Goal: Task Accomplishment & Management: Manage account settings

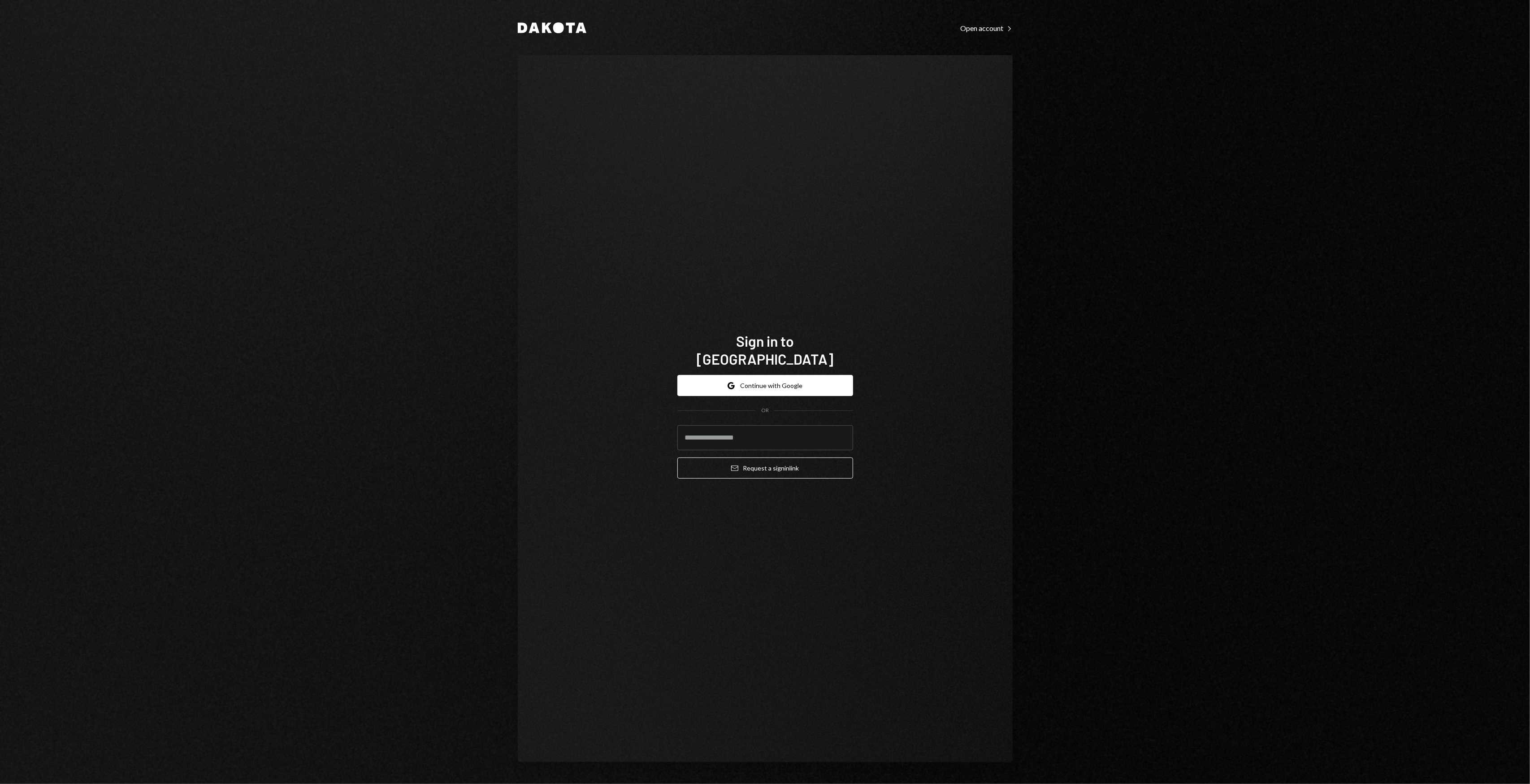
drag, startPoint x: 701, startPoint y: 277, endPoint x: 674, endPoint y: 269, distance: 28.2
drag, startPoint x: 674, startPoint y: 269, endPoint x: 625, endPoint y: 265, distance: 49.2
click at [625, 265] on div "Sign in to Dakota Google Continue with Google OR Email Request a sign in link" at bounding box center [765, 408] width 495 height 707
drag, startPoint x: 625, startPoint y: 265, endPoint x: 617, endPoint y: 261, distance: 8.9
drag, startPoint x: 617, startPoint y: 261, endPoint x: 561, endPoint y: 246, distance: 58.0
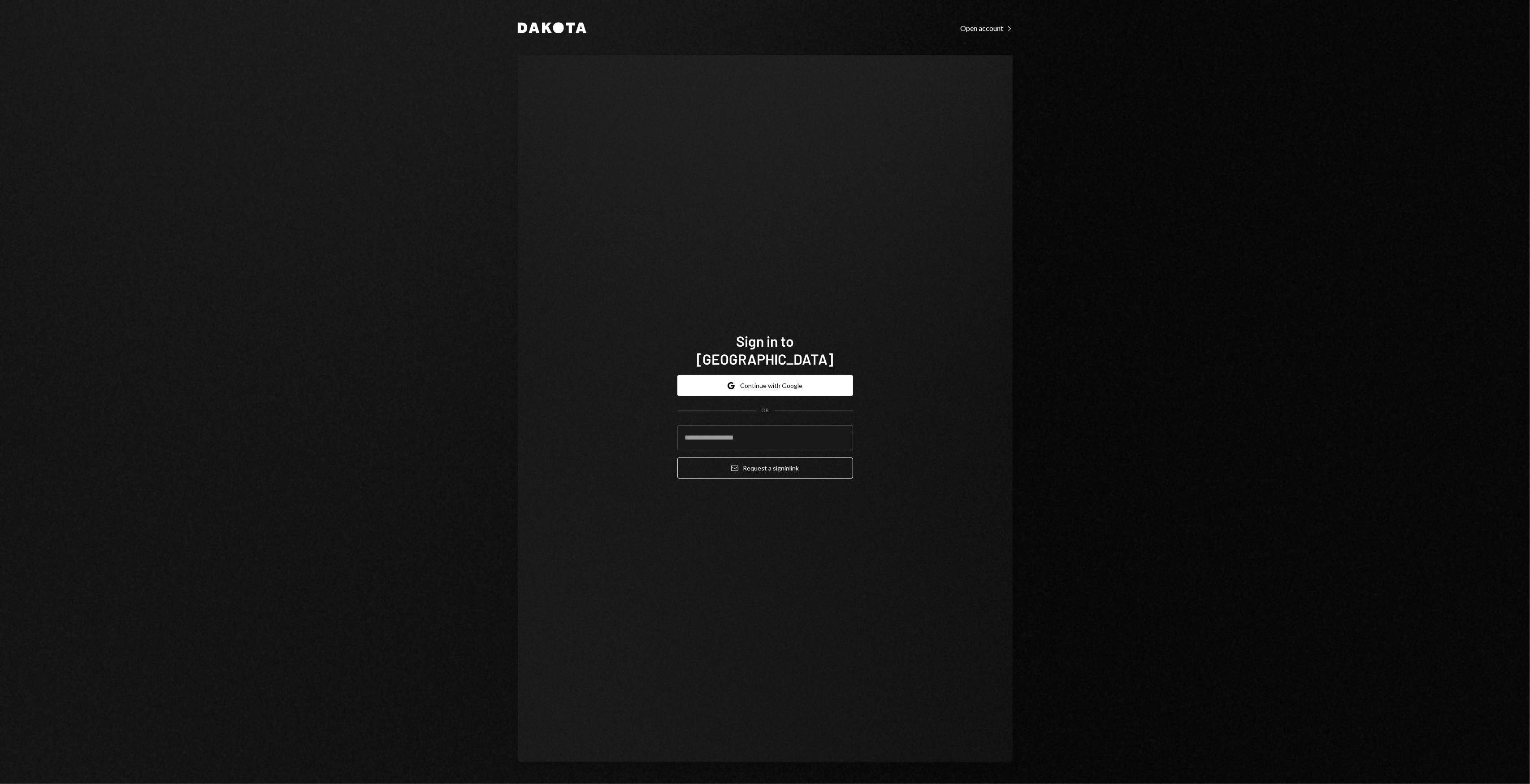
click at [571, 253] on div "Sign in to Dakota Google Continue with Google OR Email Request a sign in link" at bounding box center [765, 408] width 495 height 707
drag, startPoint x: 561, startPoint y: 246, endPoint x: 558, endPoint y: 242, distance: 5.0
click at [558, 242] on div "Sign in to Dakota Google Continue with Google OR Email Request a sign in link" at bounding box center [765, 408] width 495 height 707
click at [720, 432] on input "email" at bounding box center [765, 438] width 176 height 25
type input "**********"
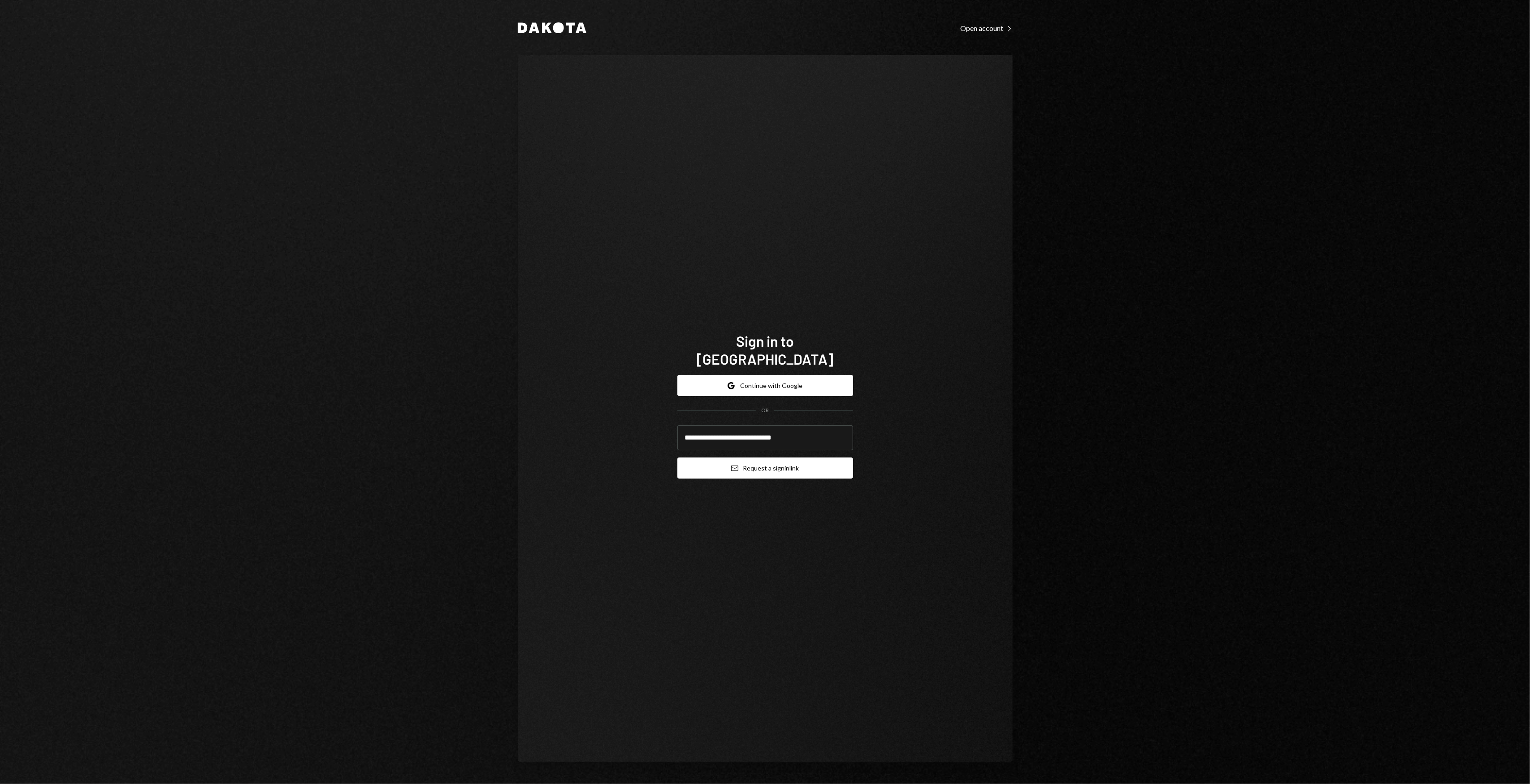
click at [813, 457] on button "Email Request a sign in link" at bounding box center [765, 468] width 176 height 21
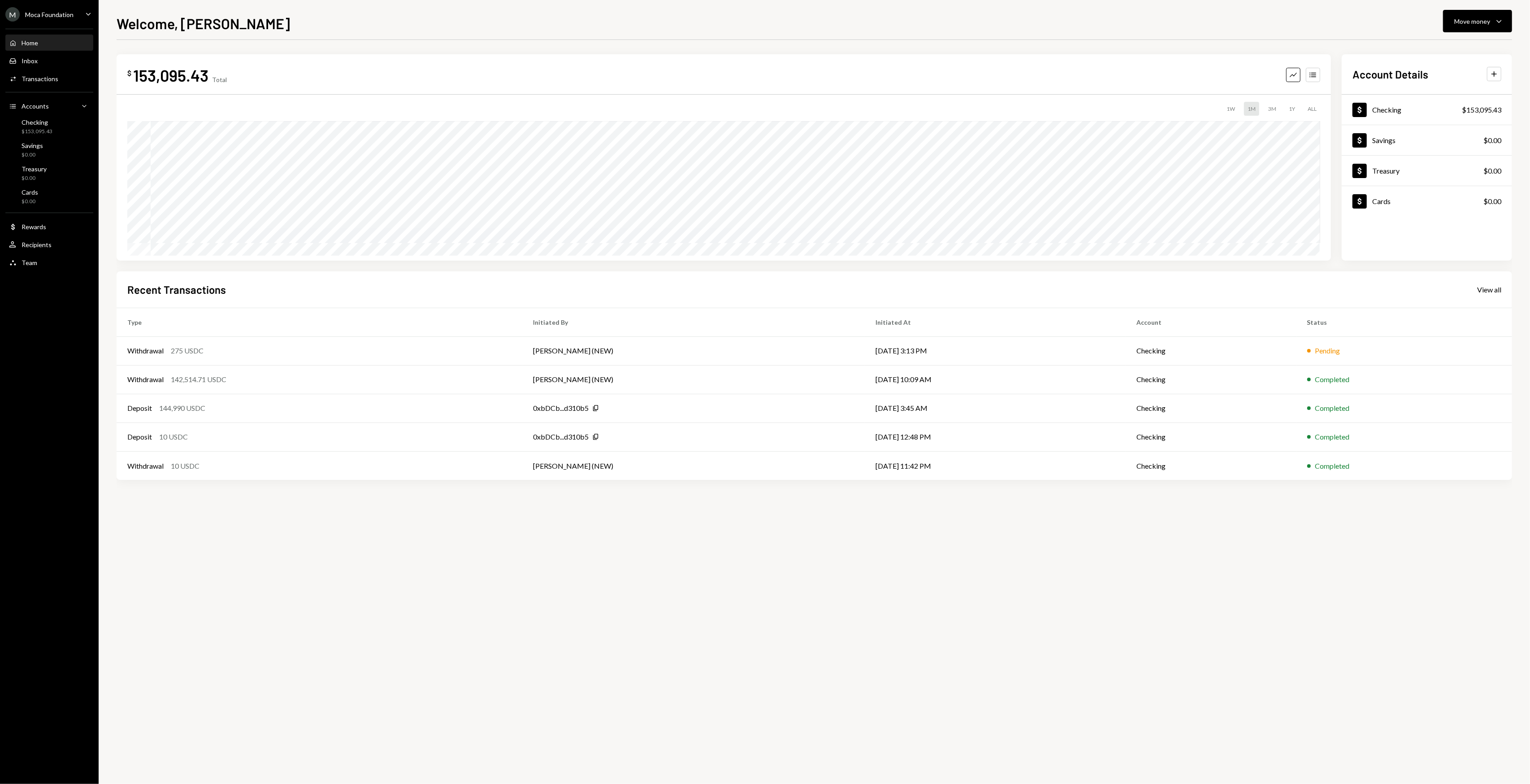
drag, startPoint x: 299, startPoint y: 548, endPoint x: 291, endPoint y: 540, distance: 11.3
drag, startPoint x: 291, startPoint y: 540, endPoint x: 276, endPoint y: 533, distance: 16.6
click at [276, 533] on div "$ 153,095.43 Total Graph Accounts 1W 1M 3M 1Y ALL Account Details Plus Dollar C…" at bounding box center [814, 412] width 1396 height 744
drag, startPoint x: 271, startPoint y: 533, endPoint x: 265, endPoint y: 527, distance: 8.5
click at [265, 527] on div "$ 153,095.43 Total Graph Accounts 1W 1M 3M 1Y ALL Account Details Plus Dollar C…" at bounding box center [814, 412] width 1396 height 744
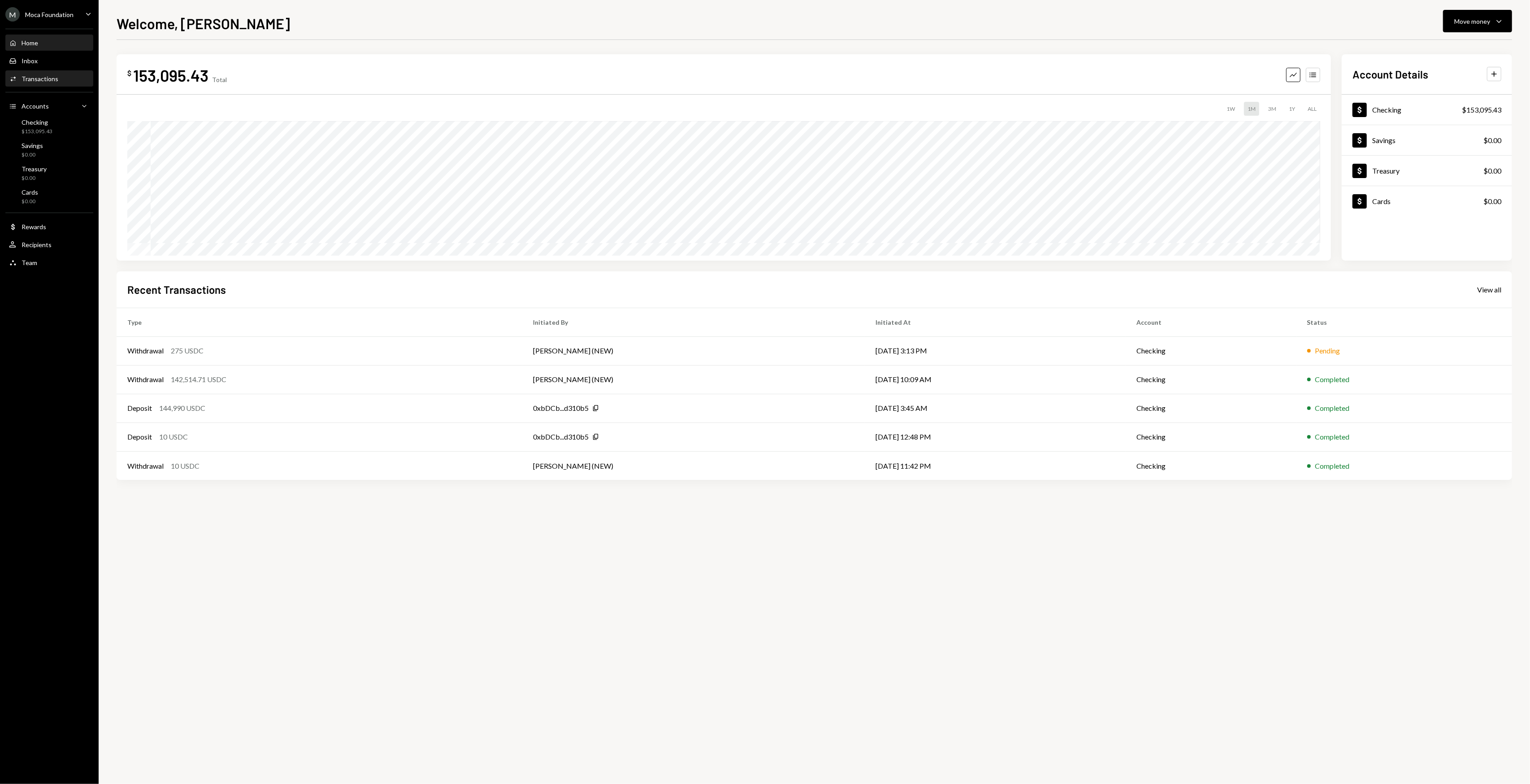
click at [52, 81] on div "Transactions" at bounding box center [39, 78] width 36 height 8
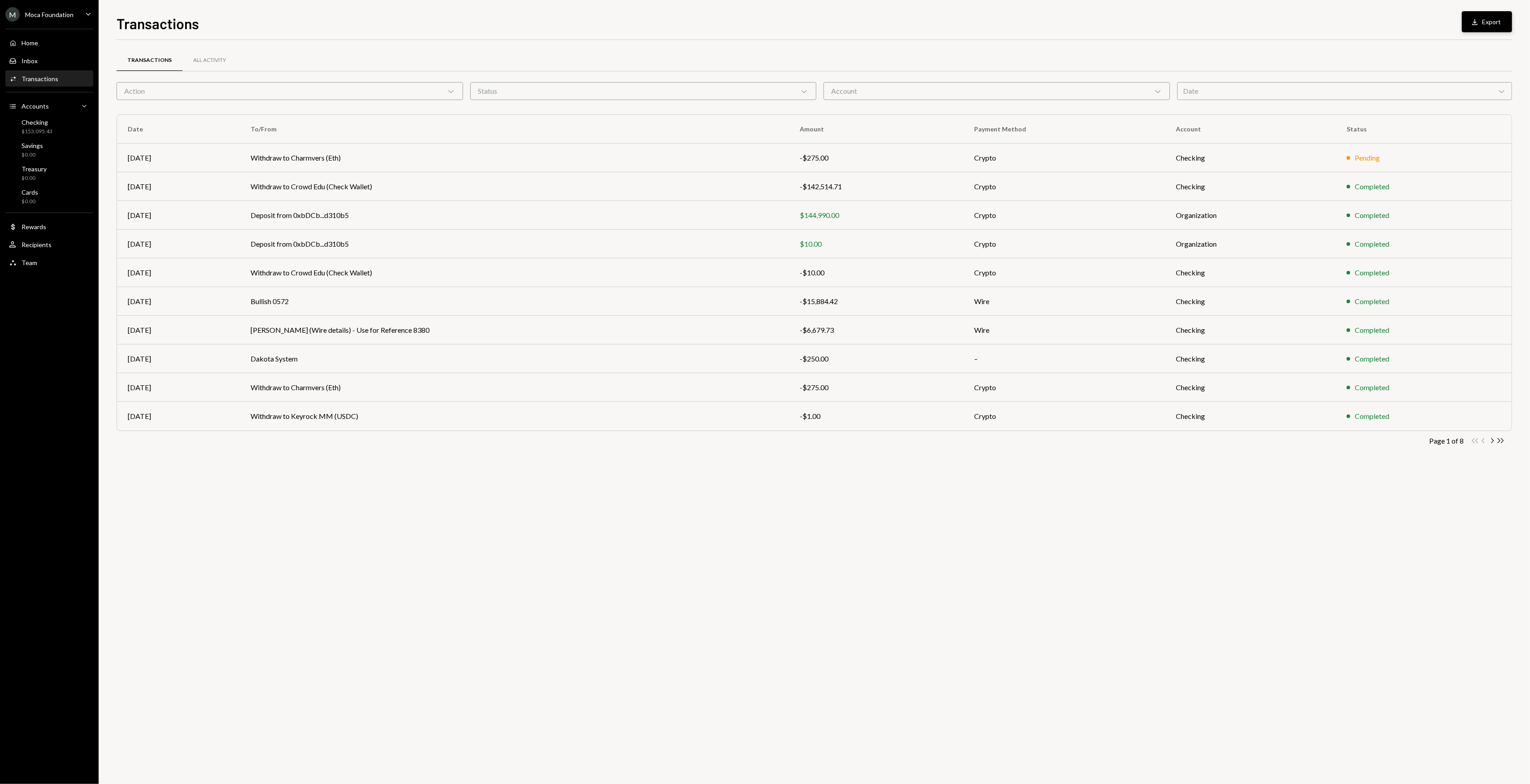
click at [1505, 22] on button "Download Export" at bounding box center [1487, 22] width 51 height 21
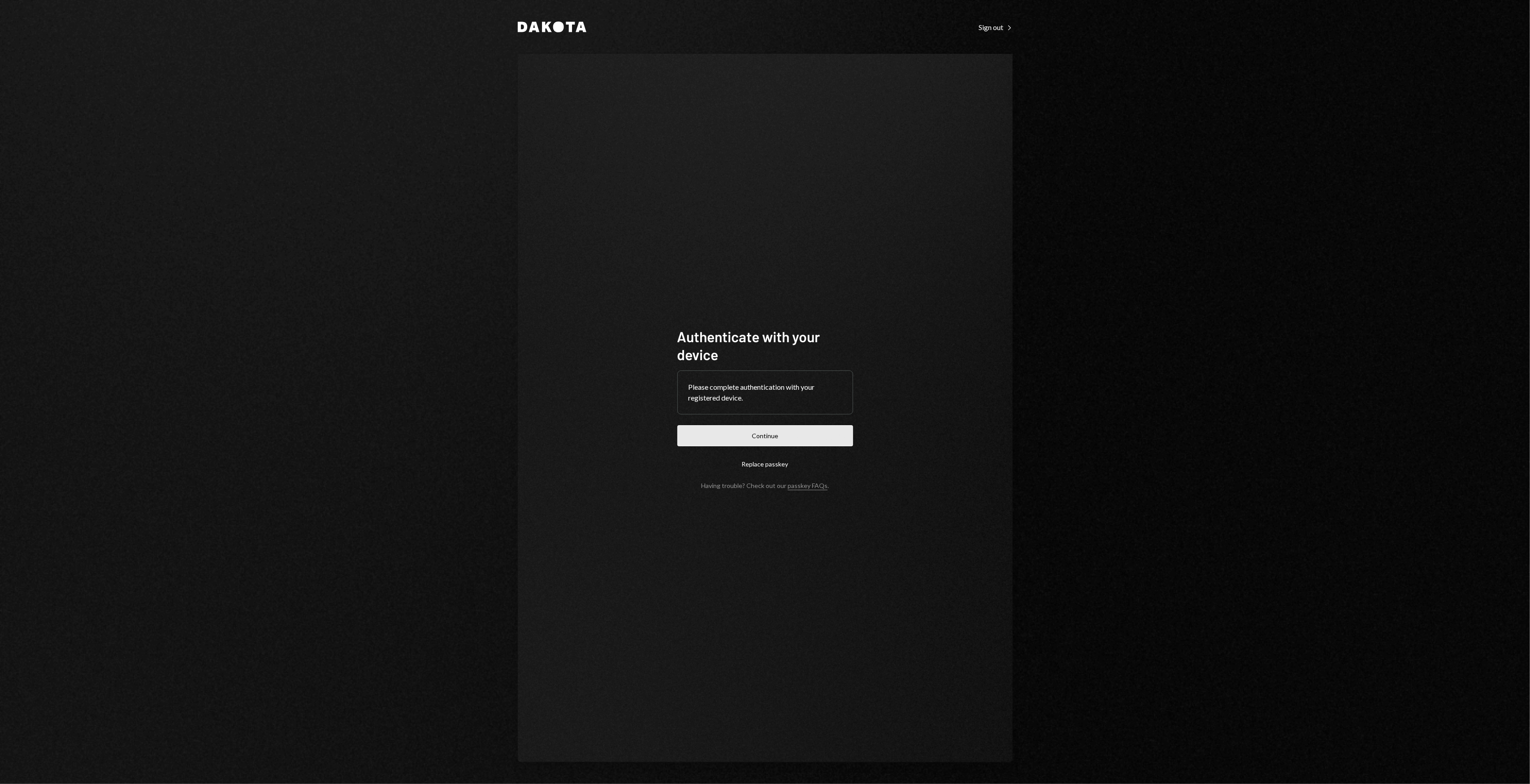
click at [694, 427] on button "Continue" at bounding box center [765, 436] width 176 height 21
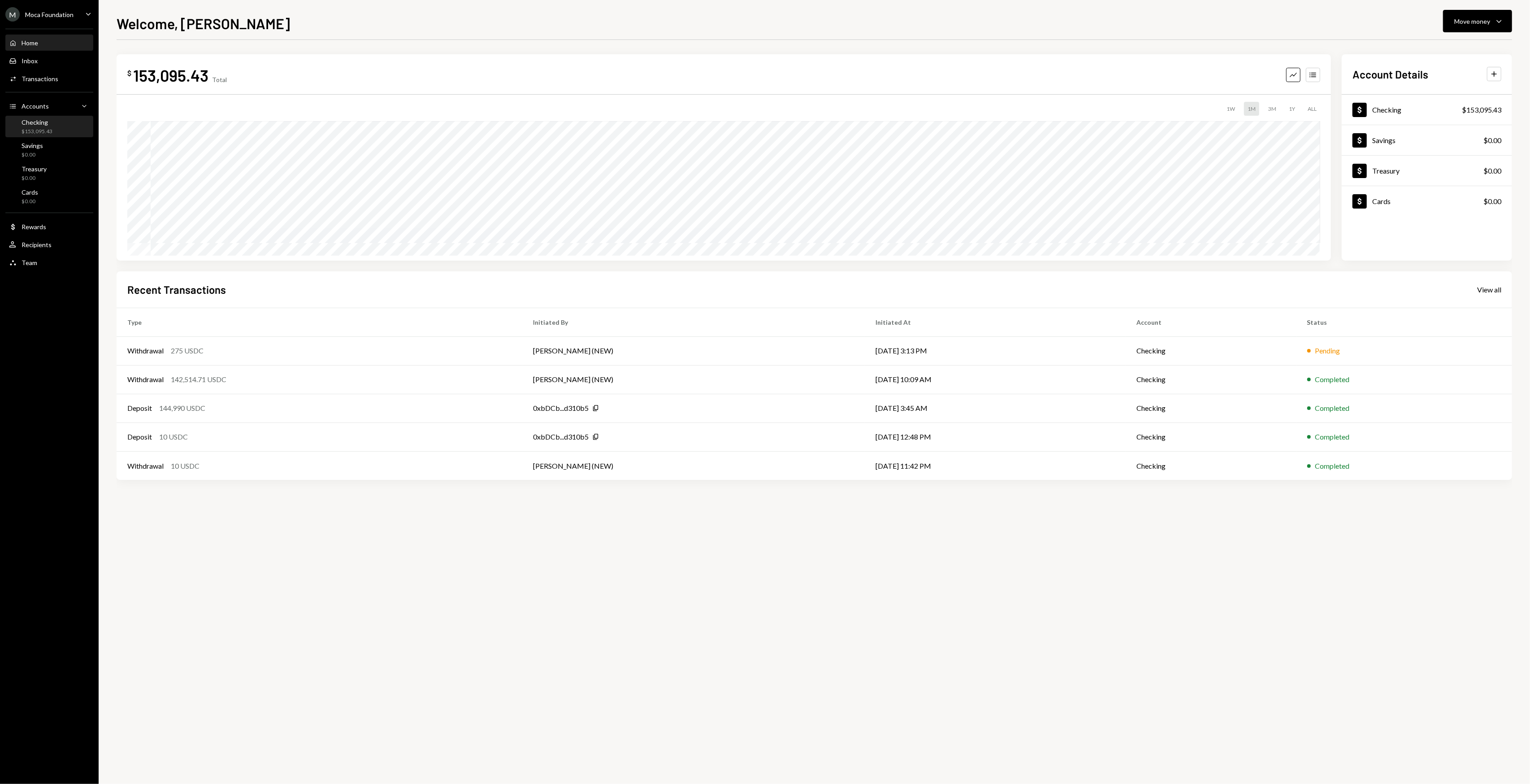
click at [36, 123] on div "Checking" at bounding box center [36, 122] width 31 height 8
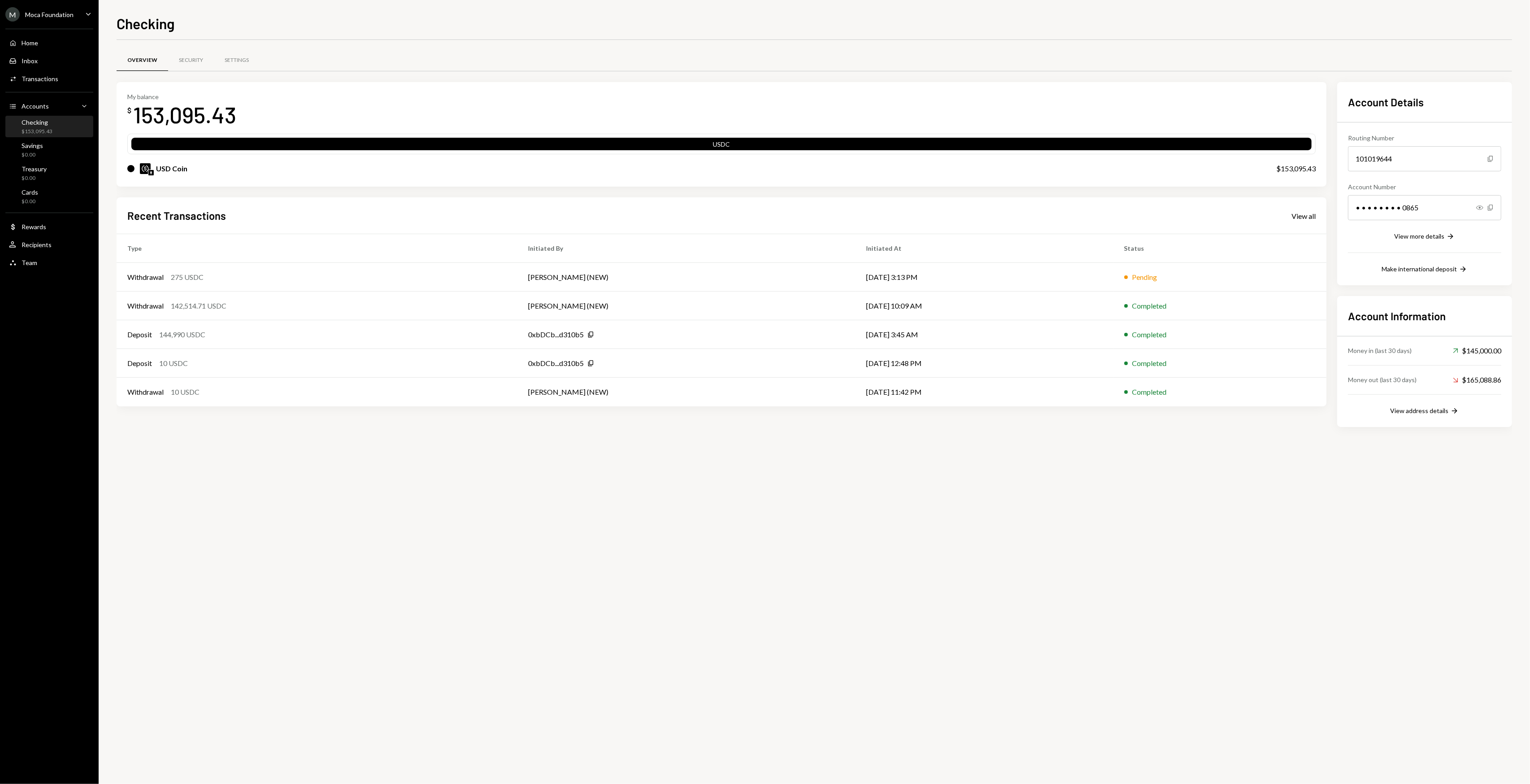
click at [361, 540] on div "Overview Security Settings My balance $ 153,095.43 USDC USD Coin $153,095.43 Re…" at bounding box center [814, 412] width 1396 height 744
drag, startPoint x: 336, startPoint y: 528, endPoint x: 295, endPoint y: 520, distance: 41.8
drag, startPoint x: 295, startPoint y: 520, endPoint x: 281, endPoint y: 515, distance: 14.9
click at [285, 517] on div "Overview Security Settings My balance $ 153,095.43 USDC USD Coin $153,095.43 Re…" at bounding box center [814, 412] width 1396 height 744
drag, startPoint x: 267, startPoint y: 510, endPoint x: 253, endPoint y: 503, distance: 15.7
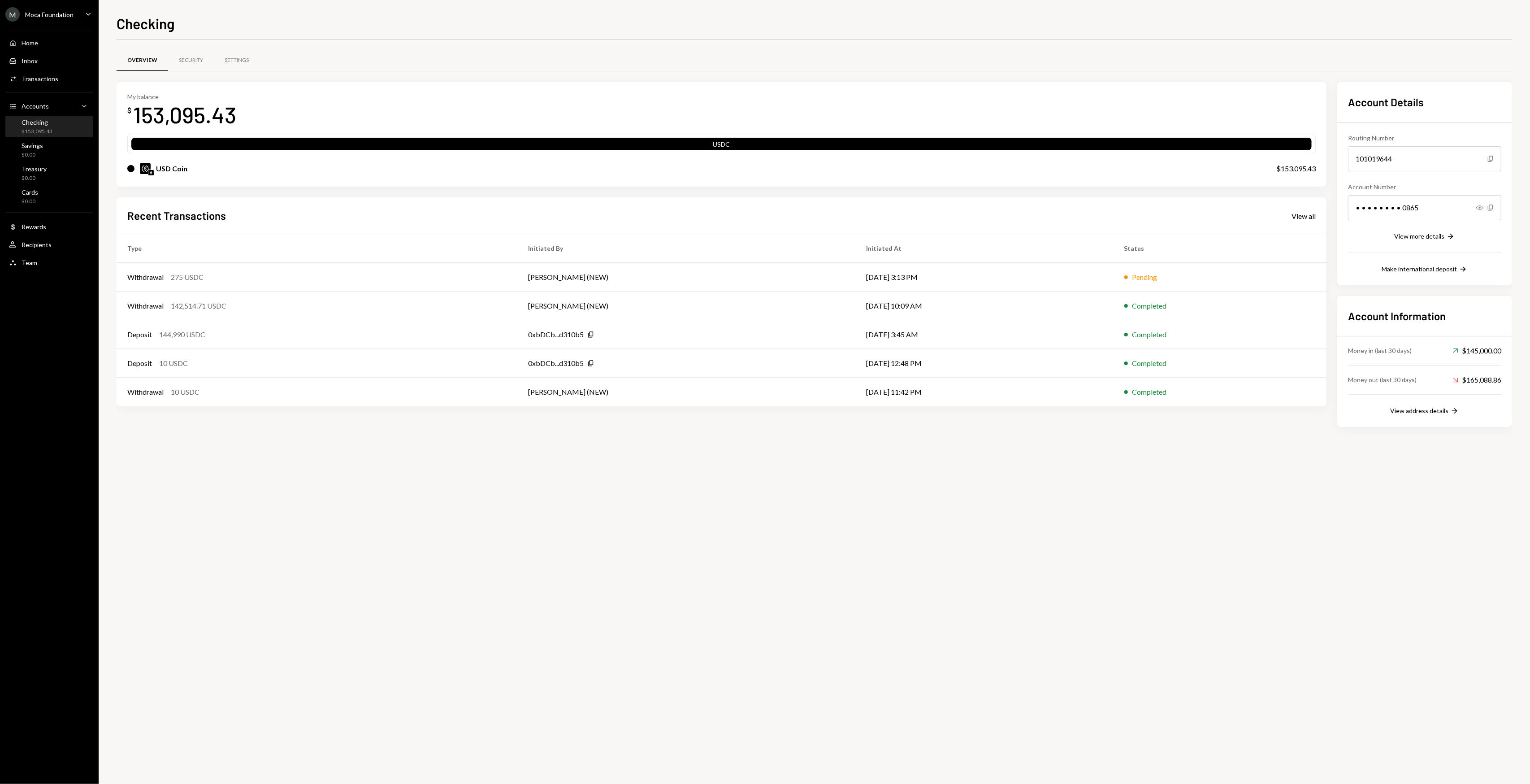
click at [252, 503] on div "Overview Security Settings My balance $ 153,095.43 USDC USD Coin $153,095.43 Re…" at bounding box center [814, 412] width 1396 height 744
drag, startPoint x: 246, startPoint y: 501, endPoint x: 235, endPoint y: 499, distance: 11.2
drag, startPoint x: 235, startPoint y: 499, endPoint x: 223, endPoint y: 495, distance: 12.6
click at [226, 496] on div "Overview Security Settings My balance $ 153,095.43 USDC USD Coin $153,095.43 Re…" at bounding box center [814, 412] width 1396 height 744
drag, startPoint x: 223, startPoint y: 495, endPoint x: 218, endPoint y: 492, distance: 5.8
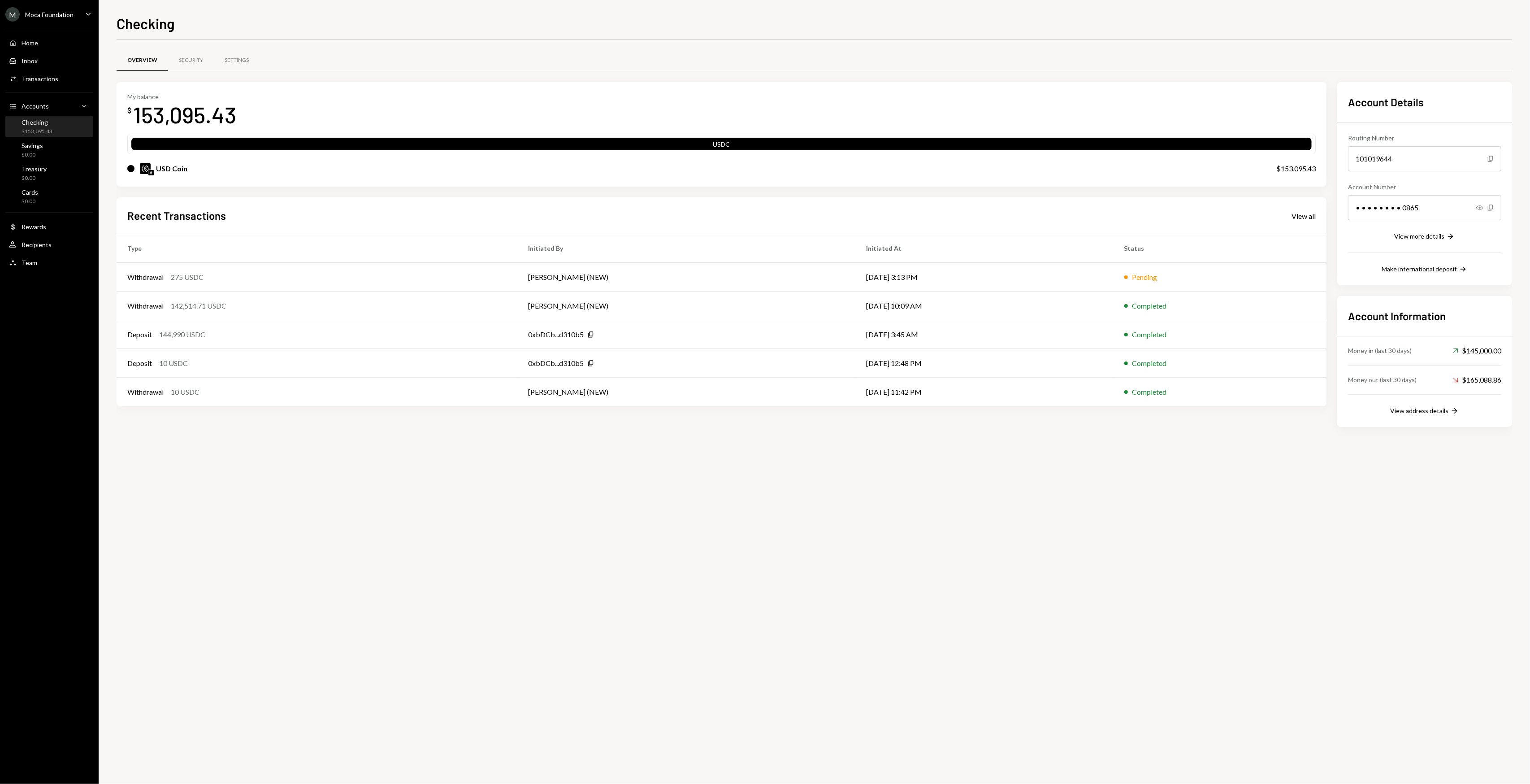
click at [216, 490] on div "Overview Security Settings My balance $ 153,095.43 USDC USD Coin $153,095.43 Re…" at bounding box center [814, 412] width 1396 height 744
click at [209, 488] on div "Overview Security Settings My balance $ 153,095.43 USDC USD Coin $153,095.43 Re…" at bounding box center [814, 412] width 1396 height 744
drag, startPoint x: 209, startPoint y: 488, endPoint x: 198, endPoint y: 485, distance: 11.4
click at [197, 485] on div "Overview Security Settings My balance $ 153,095.43 USDC USD Coin $153,095.43 Re…" at bounding box center [814, 412] width 1396 height 744
drag, startPoint x: 197, startPoint y: 485, endPoint x: 172, endPoint y: 483, distance: 25.1
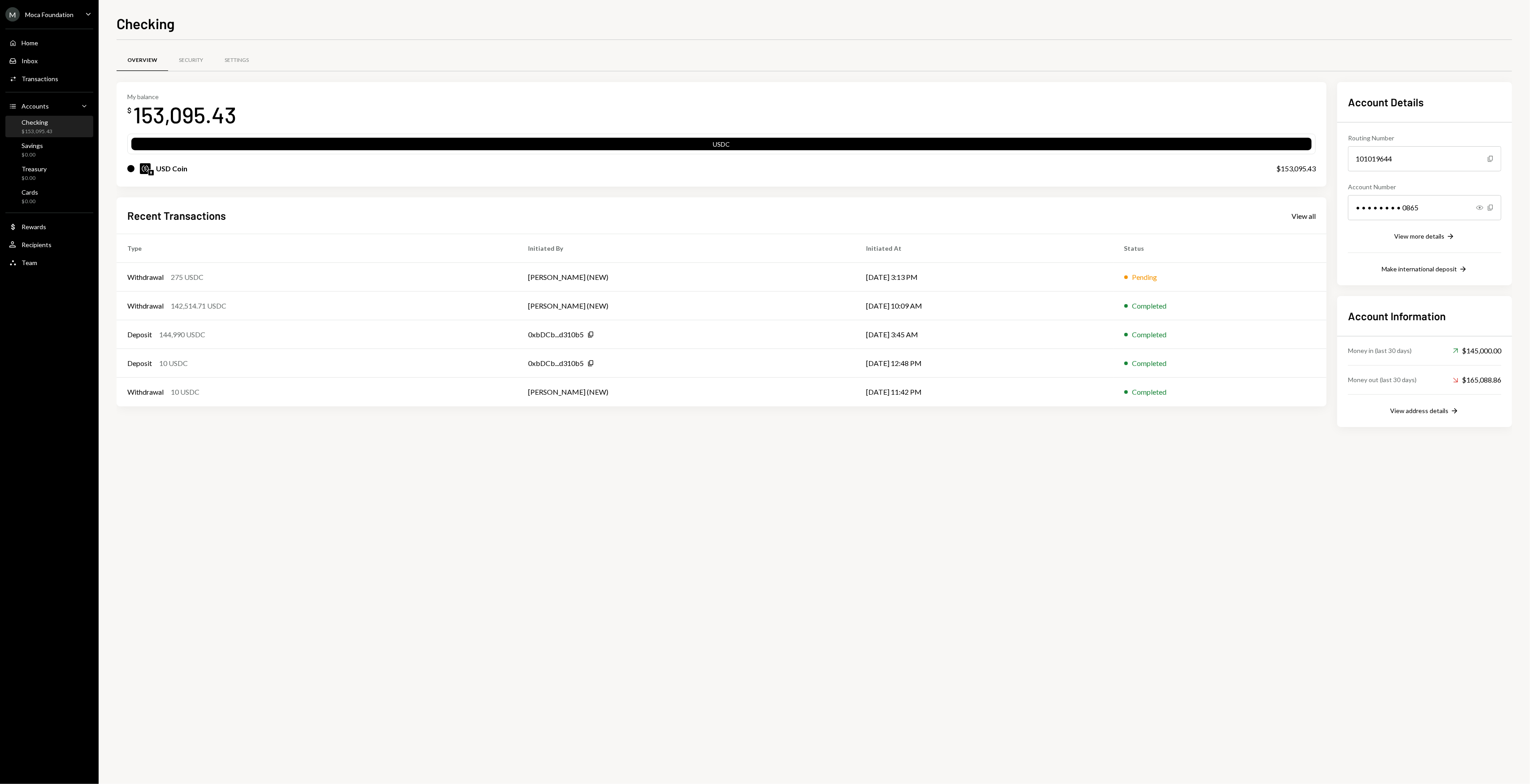
click at [172, 483] on div "Overview Security Settings My balance $ 153,095.43 USDC USD Coin $153,095.43 Re…" at bounding box center [814, 412] width 1396 height 744
drag, startPoint x: 170, startPoint y: 483, endPoint x: 163, endPoint y: 479, distance: 8.1
click at [162, 479] on div "Overview Security Settings My balance $ 153,095.43 USDC USD Coin $153,095.43 Re…" at bounding box center [814, 412] width 1396 height 744
drag, startPoint x: 162, startPoint y: 479, endPoint x: 142, endPoint y: 469, distance: 22.4
click at [142, 469] on div "Overview Security Settings My balance $ 153,095.43 USDC USD Coin $153,095.43 Re…" at bounding box center [814, 412] width 1396 height 744
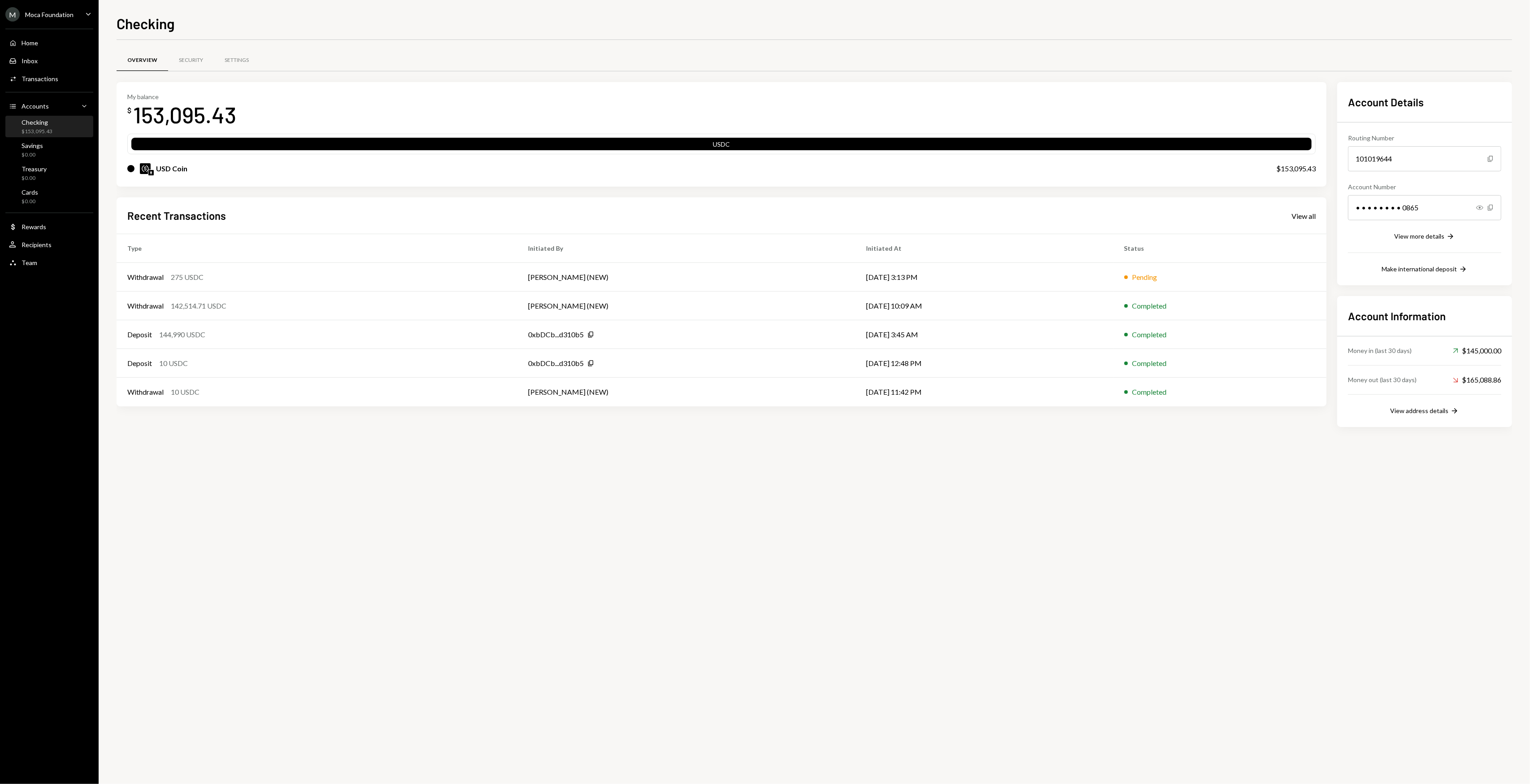
click at [140, 469] on div "Overview Security Settings My balance $ 153,095.43 USDC USD Coin $153,095.43 Re…" at bounding box center [814, 412] width 1396 height 744
drag, startPoint x: 765, startPoint y: 496, endPoint x: 668, endPoint y: 479, distance: 98.5
drag, startPoint x: 668, startPoint y: 479, endPoint x: 635, endPoint y: 478, distance: 33.0
click at [635, 478] on div "Overview Security Settings My balance $ 153,095.43 USDC USD Coin $153,095.43 Re…" at bounding box center [814, 412] width 1396 height 744
drag, startPoint x: 620, startPoint y: 488, endPoint x: 537, endPoint y: 487, distance: 83.0
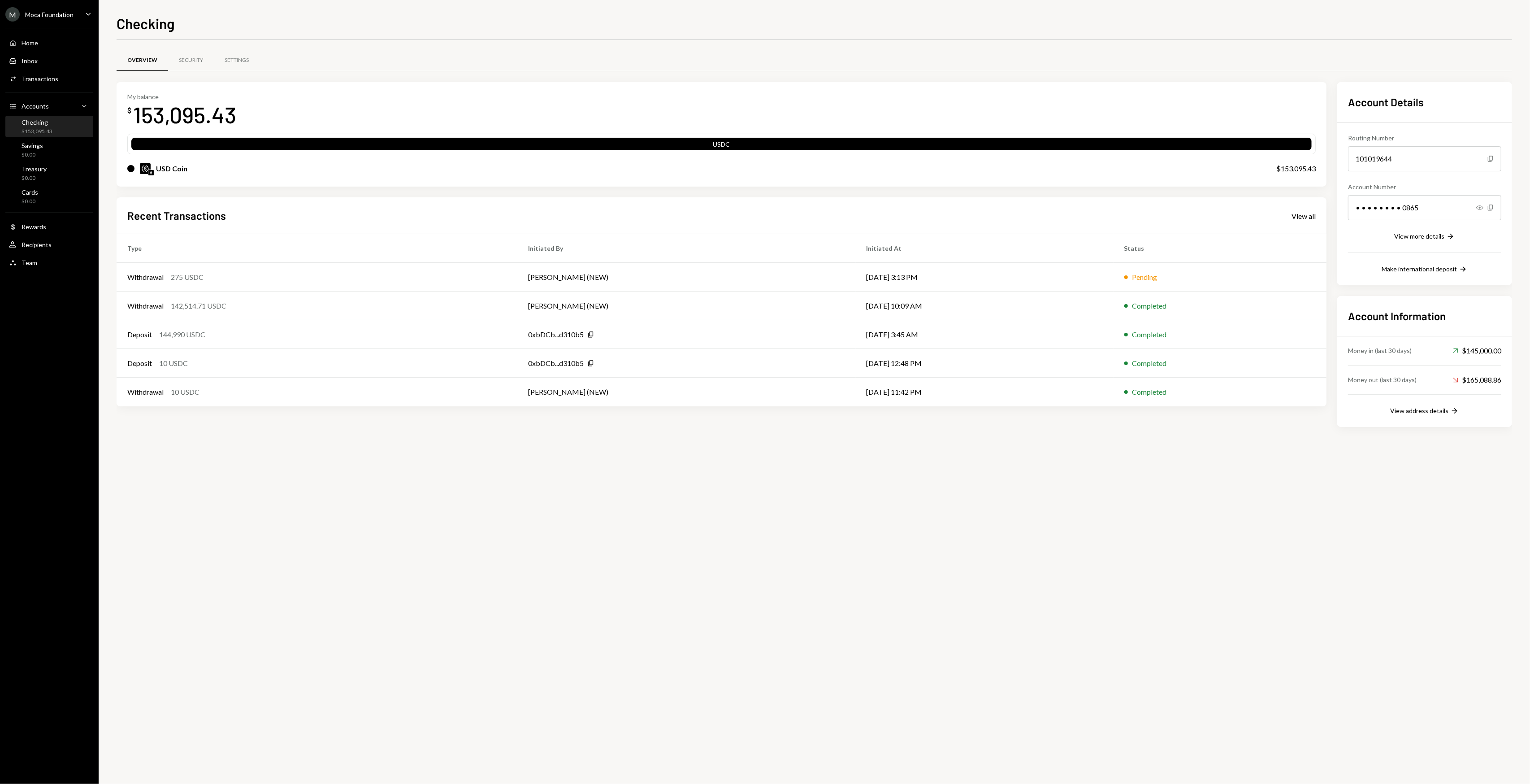
drag, startPoint x: 537, startPoint y: 487, endPoint x: 497, endPoint y: 487, distance: 40.0
click at [503, 487] on div "Overview Security Settings My balance $ 153,095.43 USDC USD Coin $153,095.43 Re…" at bounding box center [814, 412] width 1396 height 744
drag, startPoint x: 464, startPoint y: 476, endPoint x: 442, endPoint y: 471, distance: 22.6
drag, startPoint x: 442, startPoint y: 471, endPoint x: 425, endPoint y: 467, distance: 17.5
click at [425, 467] on div "Overview Security Settings My balance $ 153,095.43 USDC USD Coin $153,095.43 Re…" at bounding box center [814, 412] width 1396 height 744
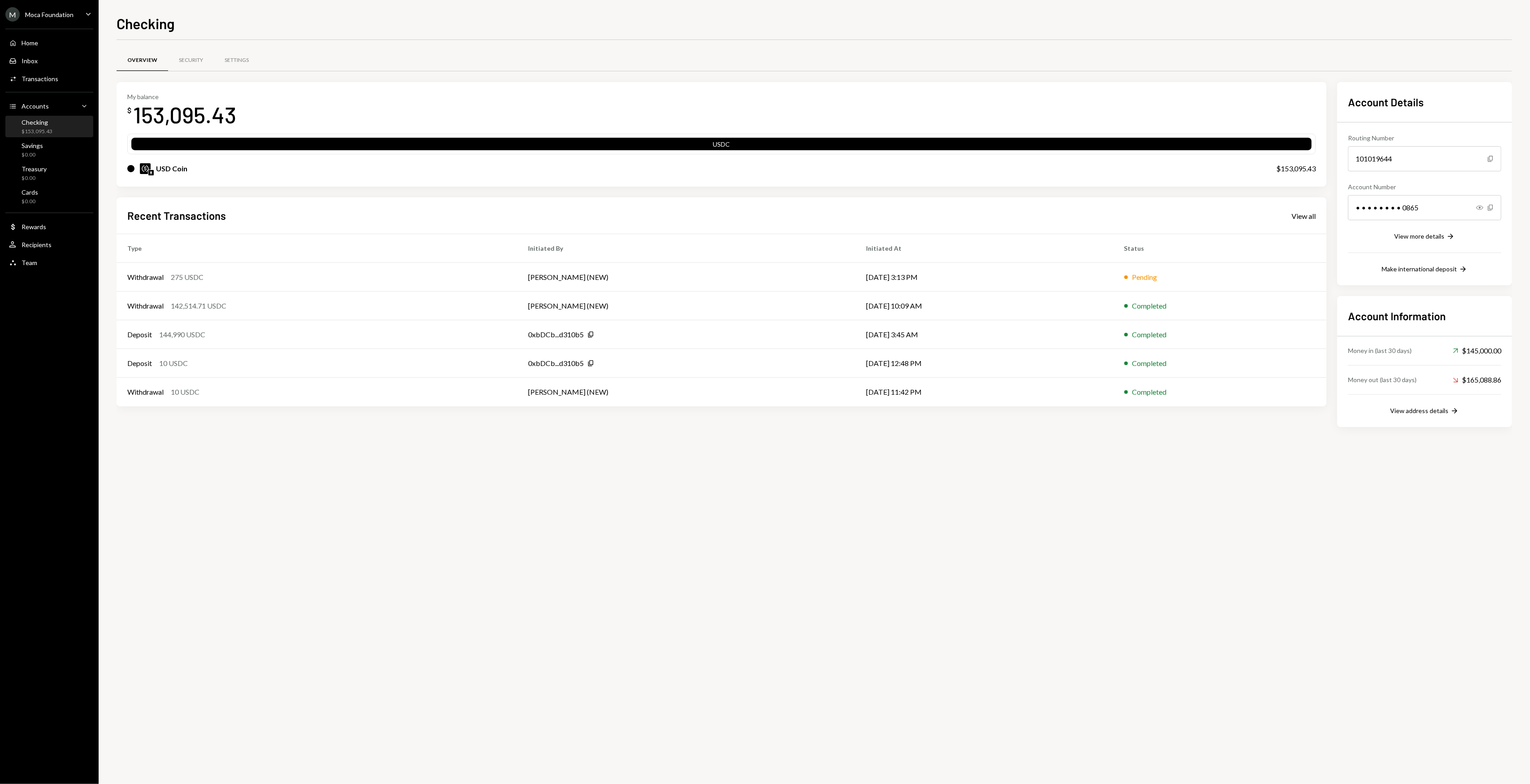
drag, startPoint x: 425, startPoint y: 467, endPoint x: 420, endPoint y: 467, distance: 5.0
drag, startPoint x: 420, startPoint y: 467, endPoint x: 402, endPoint y: 468, distance: 18.0
click at [402, 468] on div "Overview Security Settings My balance $ 153,095.43 USDC USD Coin $153,095.43 Re…" at bounding box center [814, 412] width 1396 height 744
drag, startPoint x: 400, startPoint y: 468, endPoint x: 391, endPoint y: 467, distance: 9.1
click at [391, 467] on div "Overview Security Settings My balance $ 153,095.43 USDC USD Coin $153,095.43 Re…" at bounding box center [814, 412] width 1396 height 744
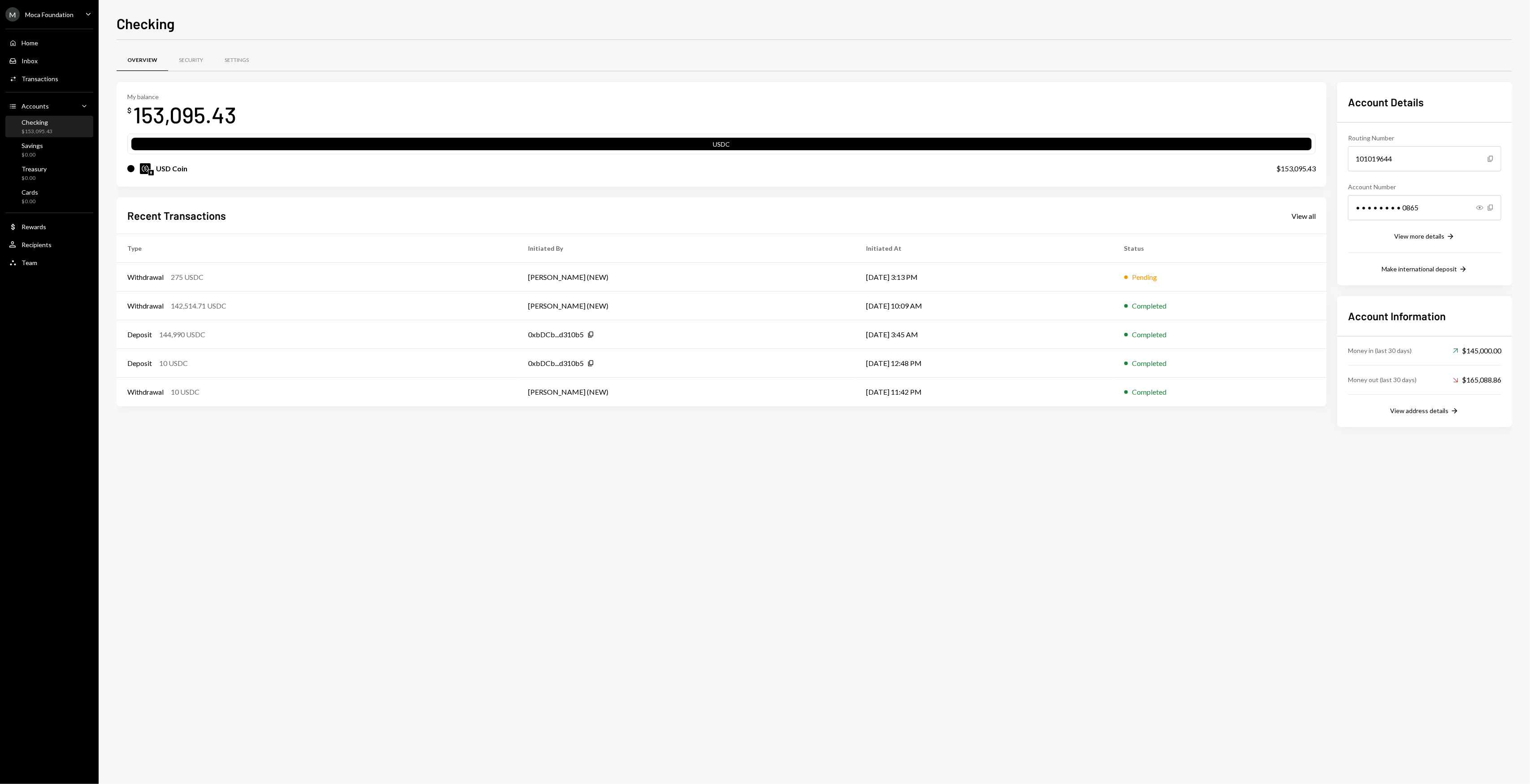
drag, startPoint x: 391, startPoint y: 467, endPoint x: 386, endPoint y: 466, distance: 5.1
drag, startPoint x: 386, startPoint y: 466, endPoint x: 378, endPoint y: 466, distance: 8.0
click at [378, 466] on div "Overview Security Settings My balance $ 153,095.43 USDC USD Coin $153,095.43 Re…" at bounding box center [814, 412] width 1396 height 744
click at [81, 103] on icon "Caret Down" at bounding box center [84, 106] width 9 height 9
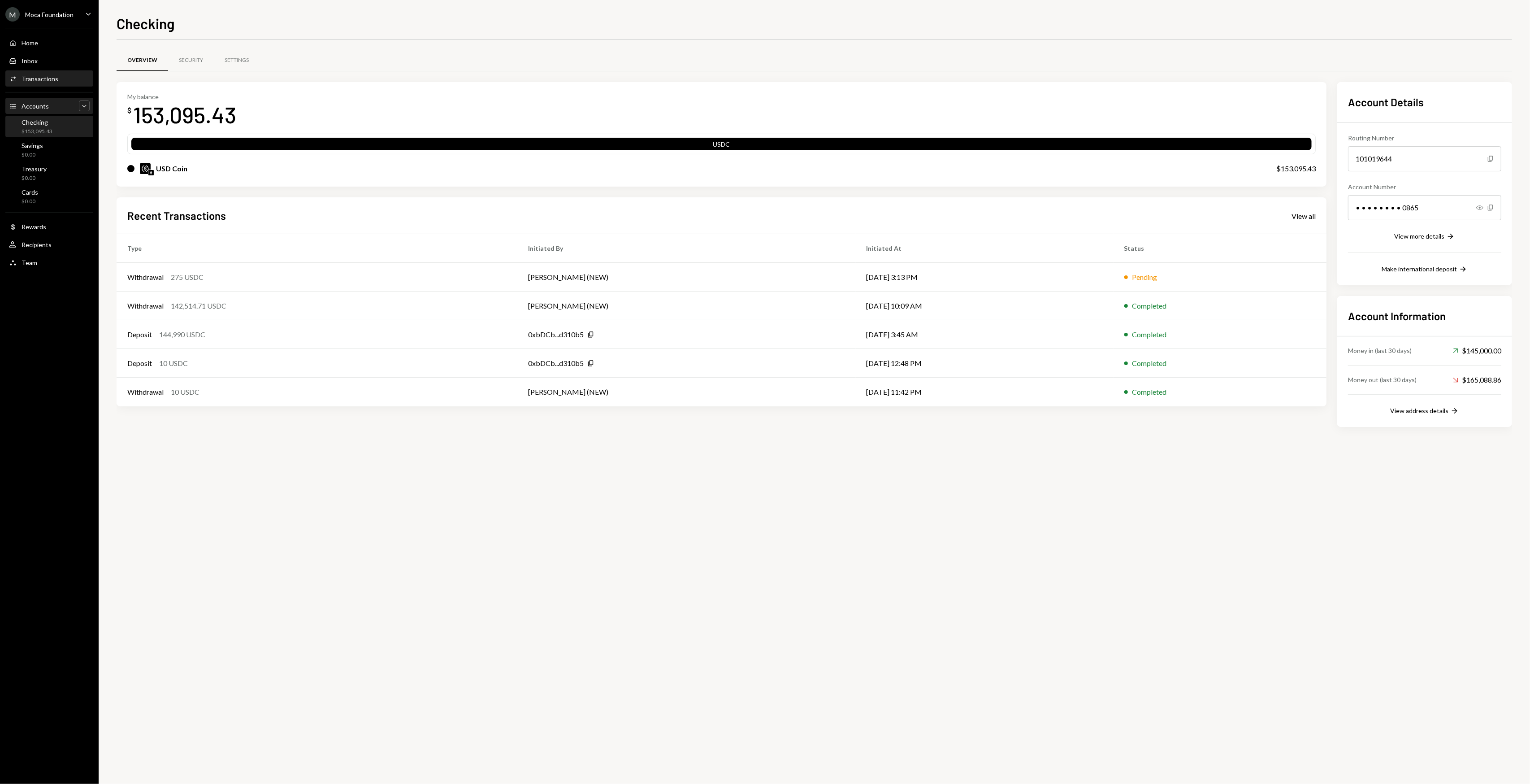
click at [47, 83] on div "Activities Transactions" at bounding box center [34, 78] width 50 height 8
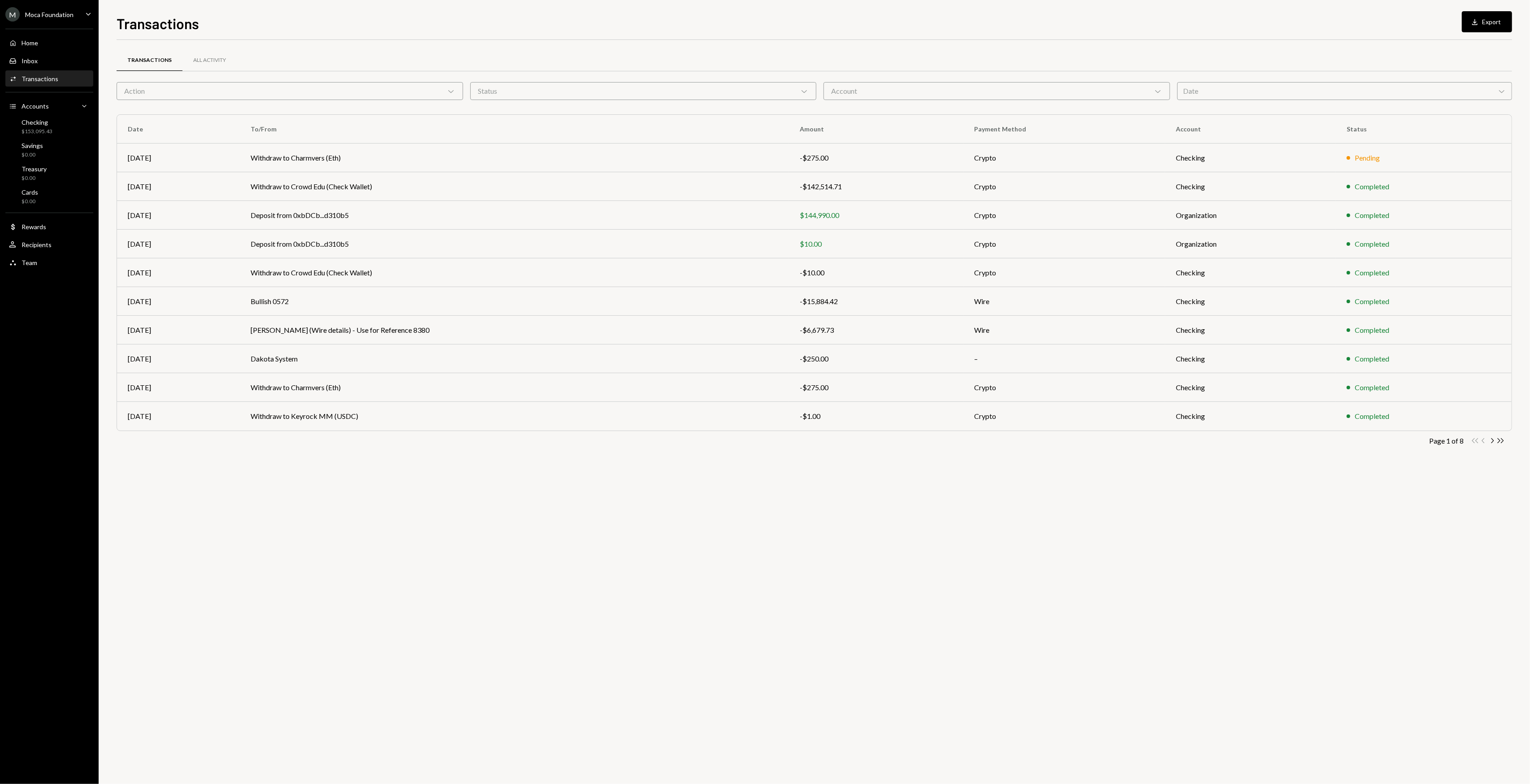
drag, startPoint x: 472, startPoint y: 580, endPoint x: 420, endPoint y: 562, distance: 55.0
drag, startPoint x: 420, startPoint y: 562, endPoint x: 366, endPoint y: 552, distance: 54.9
click at [367, 552] on div "Transactions All Activity Action Chevron Down Status Chevron Down Account Chevr…" at bounding box center [814, 412] width 1396 height 744
drag, startPoint x: 366, startPoint y: 552, endPoint x: 355, endPoint y: 548, distance: 11.7
click at [355, 548] on div "Transactions All Activity Action Chevron Down Status Chevron Down Account Chevr…" at bounding box center [814, 412] width 1396 height 744
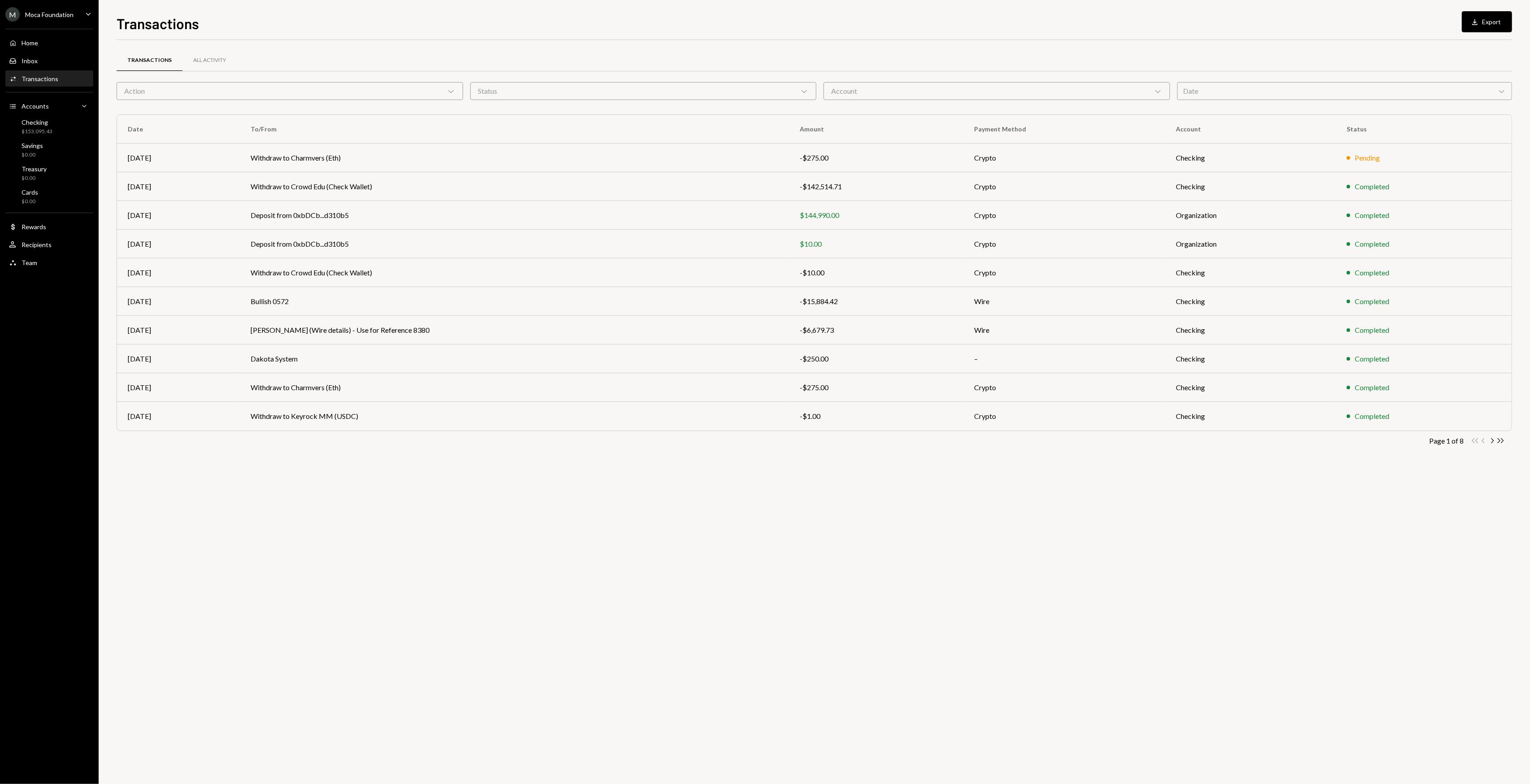
click at [522, 623] on div "Transactions All Activity Action Chevron Down Status Chevron Down Account Chevr…" at bounding box center [814, 412] width 1396 height 744
drag, startPoint x: 481, startPoint y: 594, endPoint x: 431, endPoint y: 577, distance: 52.8
click at [437, 580] on div "Transactions All Activity Action Chevron Down Status Chevron Down Account Chevr…" at bounding box center [814, 412] width 1396 height 744
click at [427, 573] on div "Transactions All Activity Action Chevron Down Status Chevron Down Account Chevr…" at bounding box center [814, 412] width 1396 height 744
